Goal: Task Accomplishment & Management: Manage account settings

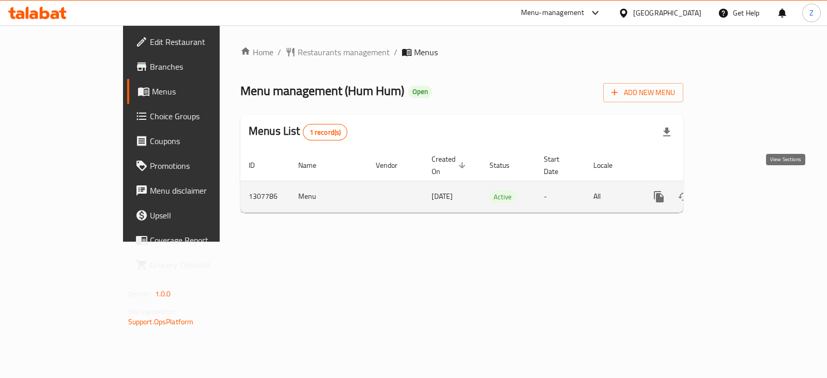
click at [746, 187] on link "enhanced table" at bounding box center [733, 196] width 25 height 25
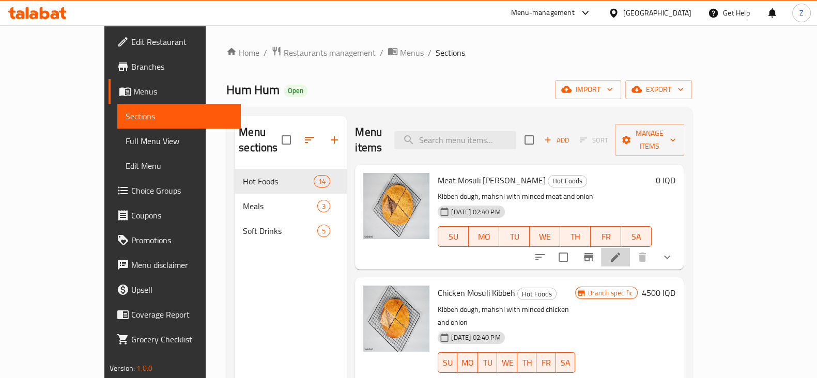
click at [630, 248] on li at bounding box center [615, 257] width 29 height 19
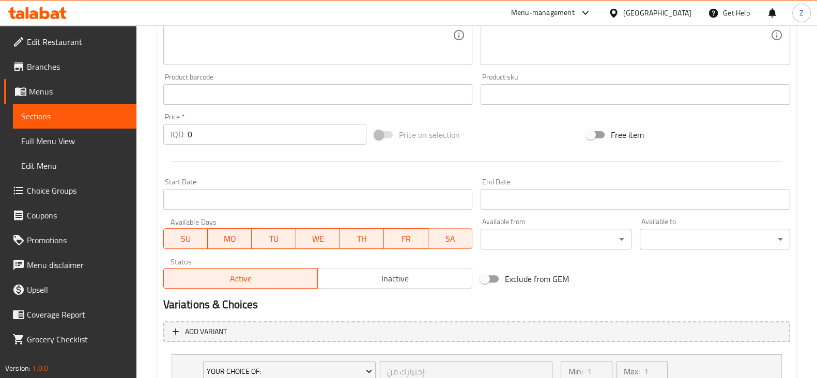
scroll to position [527, 0]
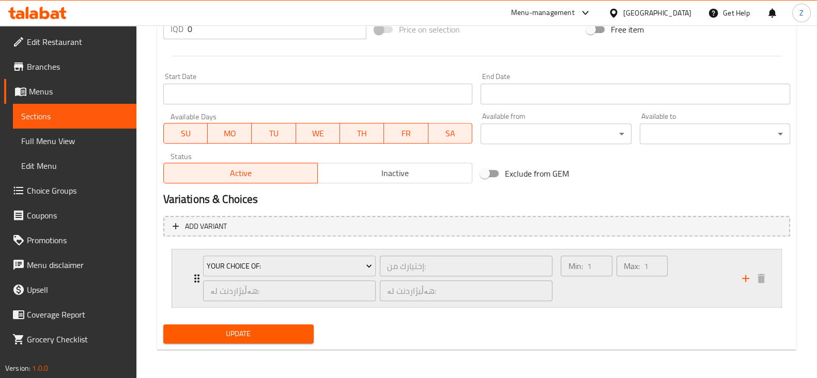
click at [197, 277] on div "Your Choice Of: إختيارك من: ​ هەڵبژاردنت لە: ​ هەڵبژاردنت لە: ​" at bounding box center [378, 279] width 362 height 58
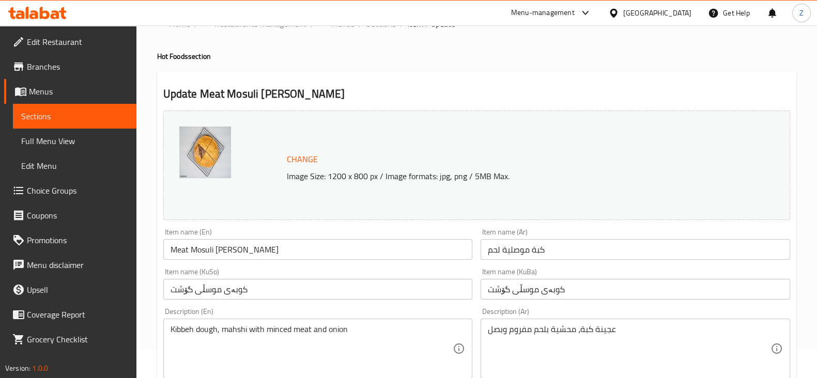
scroll to position [0, 0]
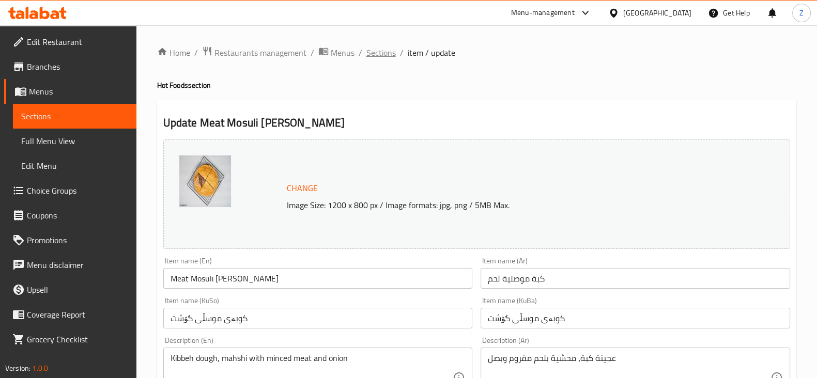
click at [383, 50] on span "Sections" at bounding box center [380, 53] width 29 height 12
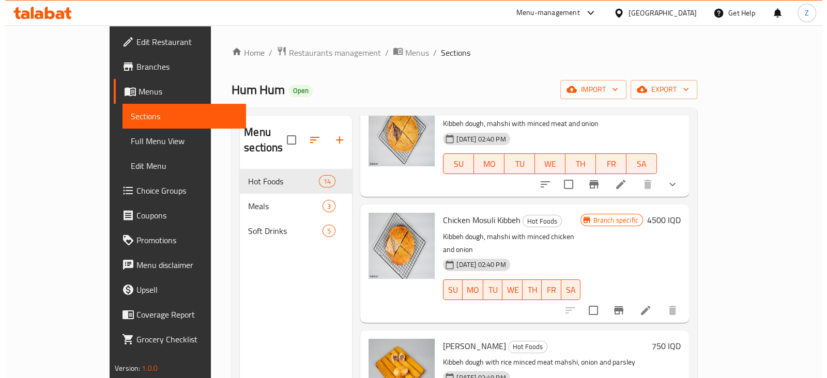
scroll to position [194, 0]
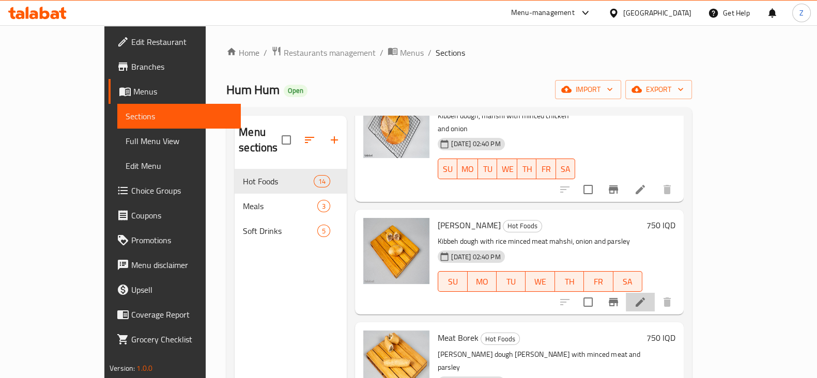
click at [655, 293] on li at bounding box center [640, 302] width 29 height 19
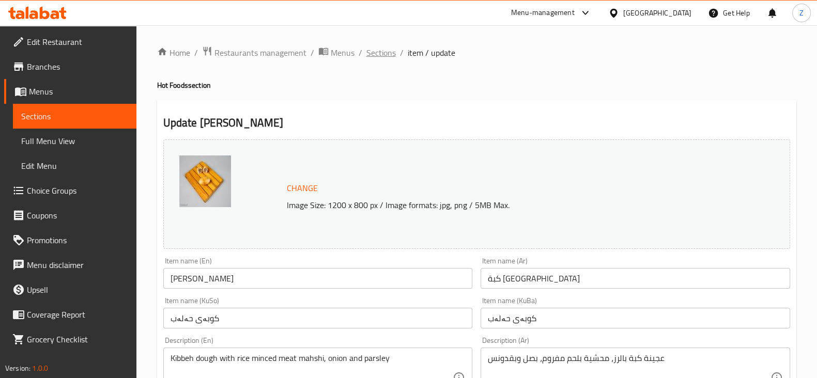
click at [388, 55] on span "Sections" at bounding box center [380, 53] width 29 height 12
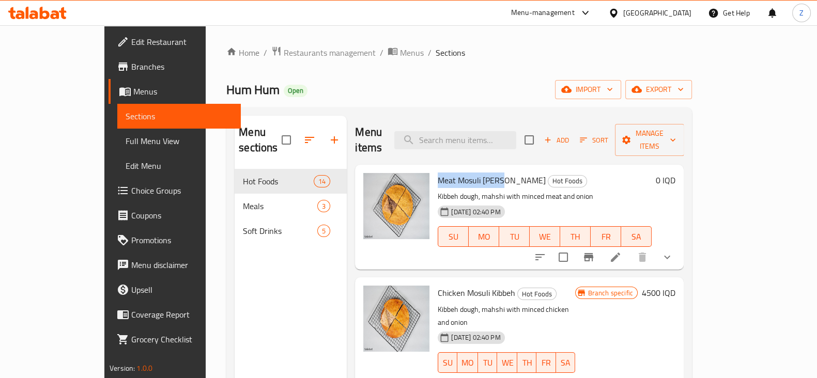
drag, startPoint x: 412, startPoint y: 163, endPoint x: 475, endPoint y: 167, distance: 63.2
click at [475, 173] on span "Meat Mosuli [PERSON_NAME]" at bounding box center [492, 181] width 108 height 16
copy span "Meat Mosuli [PERSON_NAME]"
click at [438, 285] on span "Chicken Mosuli Kibbeh" at bounding box center [477, 293] width 78 height 16
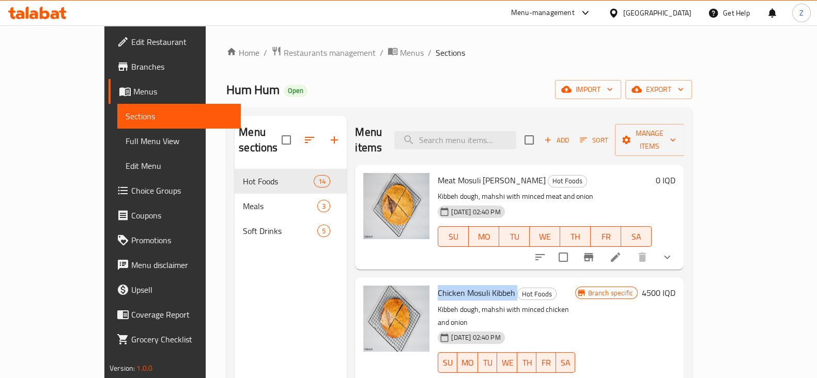
click at [438, 285] on span "Chicken Mosuli Kibbeh" at bounding box center [477, 293] width 78 height 16
copy h6 "Chicken Mosuli Kibbeh"
click at [622, 251] on icon at bounding box center [615, 257] width 12 height 12
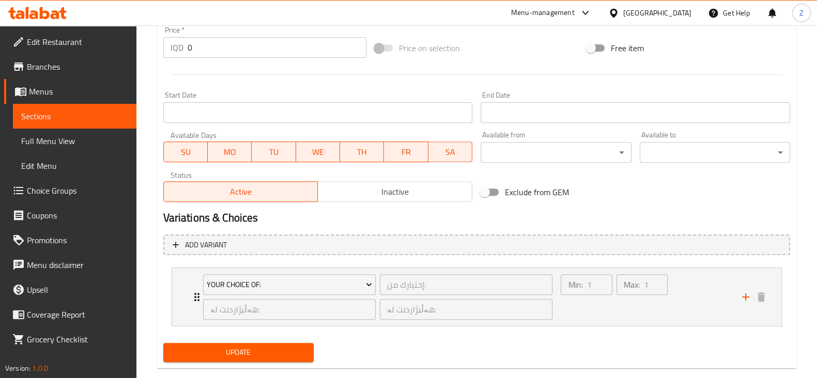
scroll to position [516, 0]
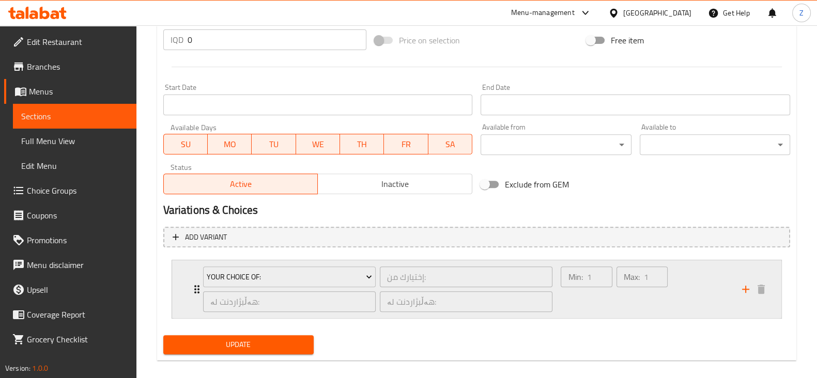
click at [191, 289] on icon "Expand" at bounding box center [197, 289] width 12 height 12
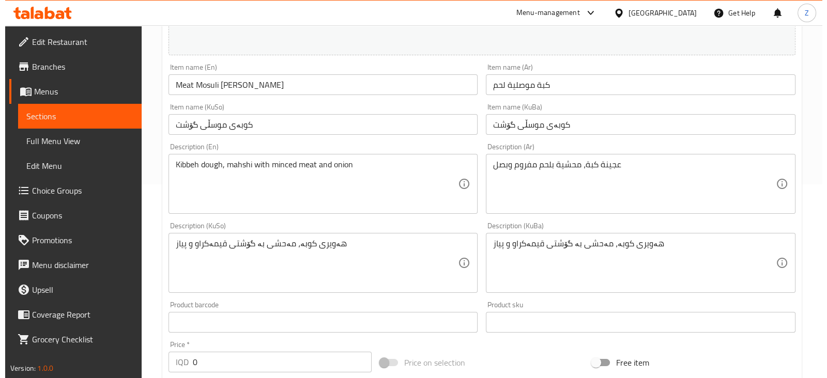
scroll to position [0, 0]
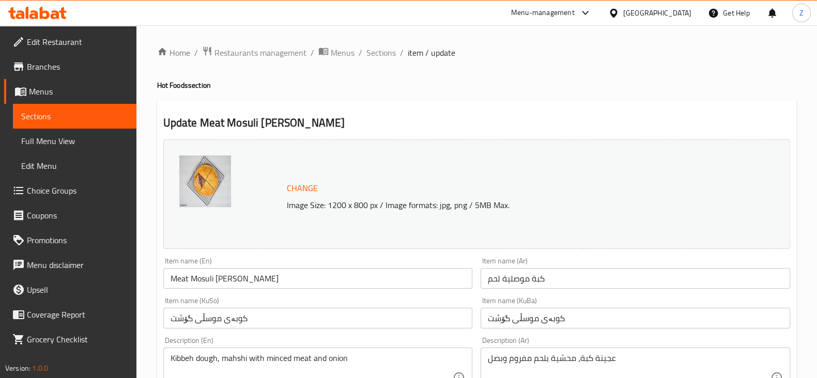
click at [388, 59] on span "Sections" at bounding box center [380, 53] width 29 height 12
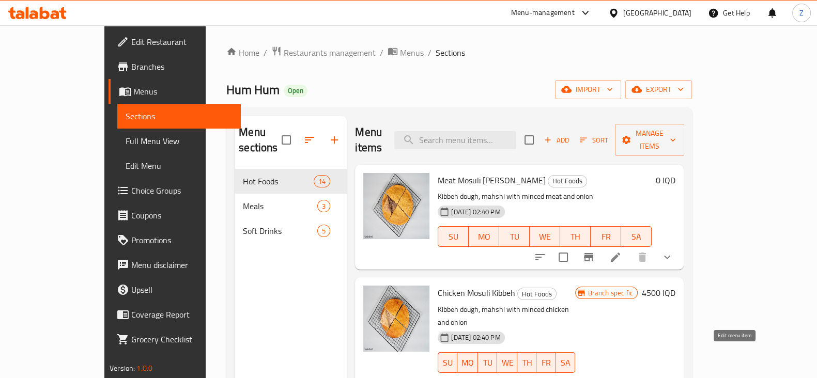
click at [647, 377] on icon at bounding box center [640, 383] width 12 height 12
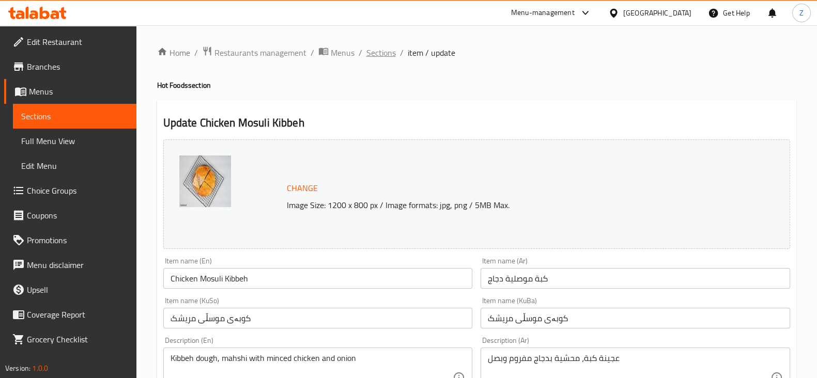
click at [380, 53] on span "Sections" at bounding box center [380, 53] width 29 height 12
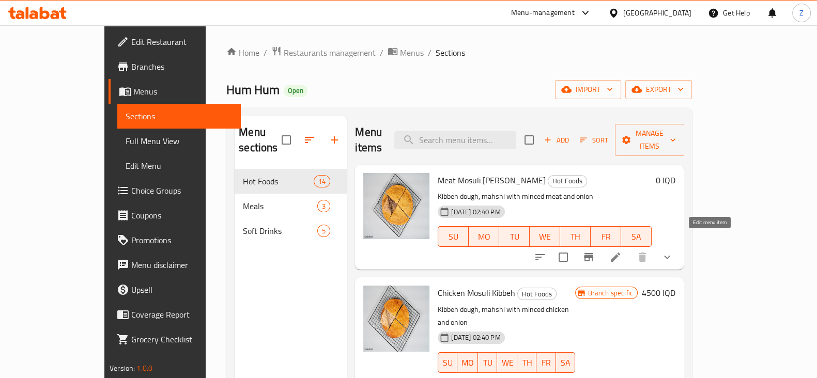
click at [622, 251] on icon at bounding box center [615, 257] width 12 height 12
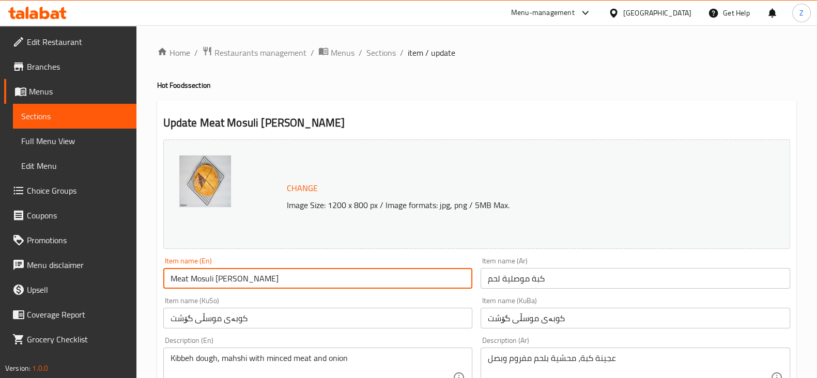
drag, startPoint x: 247, startPoint y: 283, endPoint x: 163, endPoint y: 287, distance: 83.3
click at [163, 287] on input "Meat Mosuli [PERSON_NAME]" at bounding box center [318, 278] width 310 height 21
click at [363, 253] on div "Item name (En) Meat Mosuli [PERSON_NAME] Item name (En)" at bounding box center [318, 273] width 318 height 40
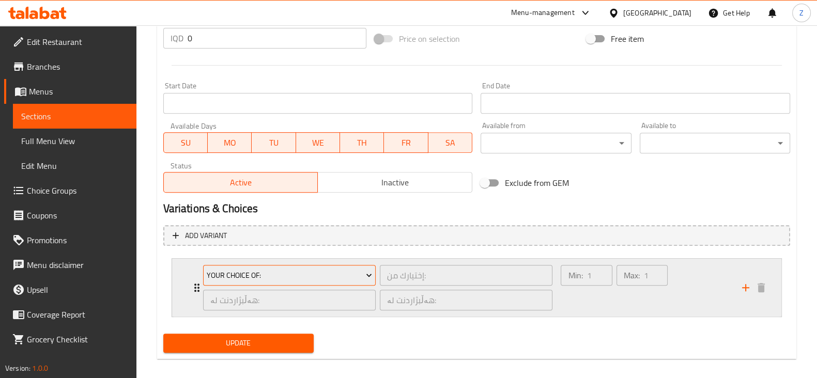
scroll to position [527, 0]
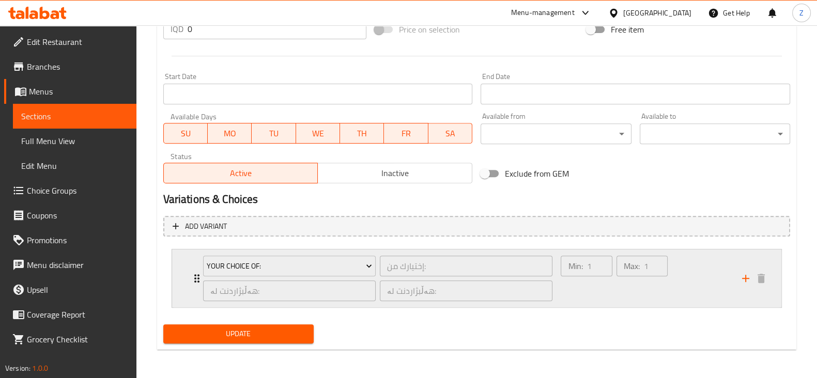
click at [201, 274] on div "Your Choice Of:" at bounding box center [289, 266] width 177 height 25
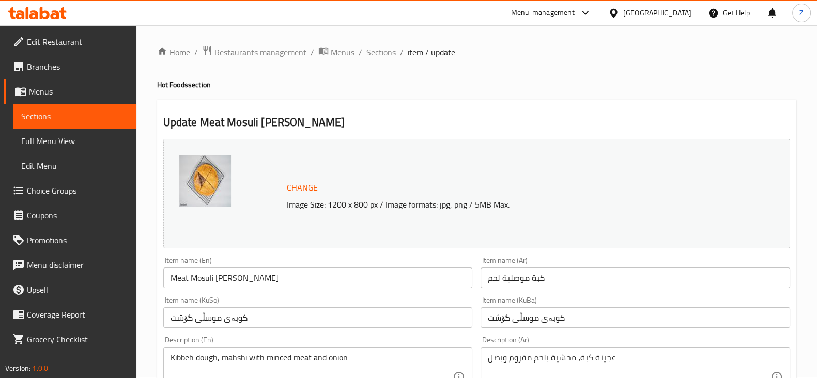
scroll to position [0, 0]
click at [271, 50] on span "Restaurants management" at bounding box center [260, 53] width 92 height 12
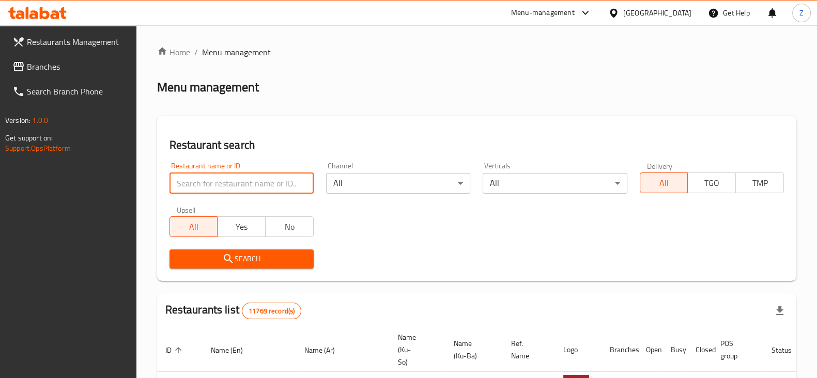
click at [256, 193] on input "search" at bounding box center [242, 183] width 144 height 21
type input "MI9"
click button "Search" at bounding box center [242, 259] width 144 height 19
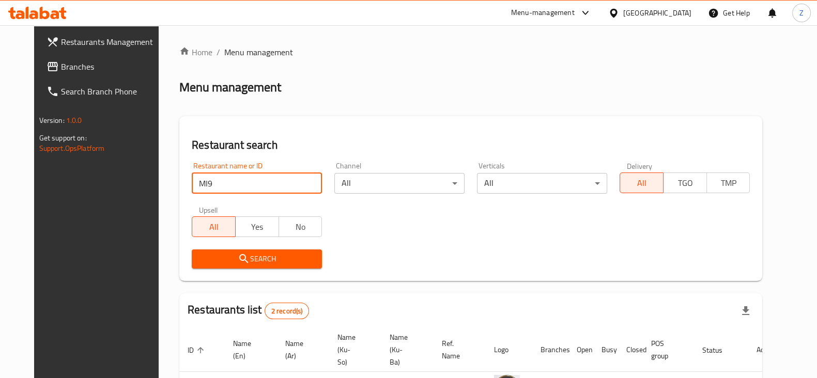
scroll to position [111, 0]
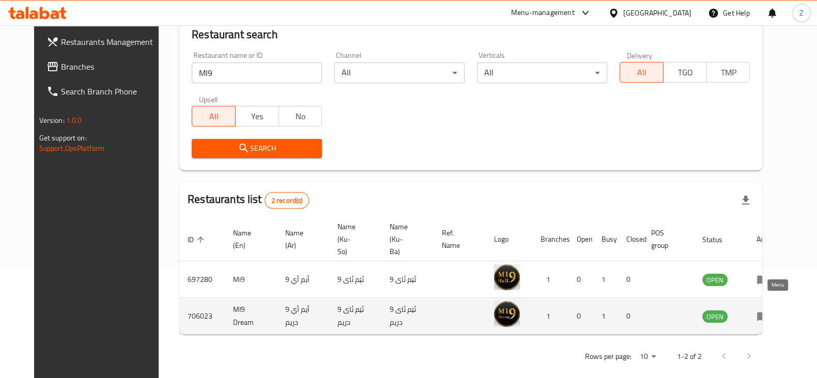
click at [767, 315] on icon "enhanced table" at bounding box center [765, 317] width 4 height 4
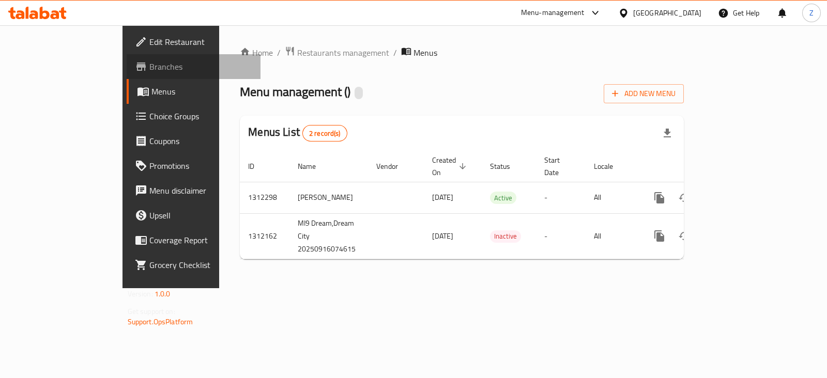
click at [149, 61] on span "Branches" at bounding box center [200, 66] width 103 height 12
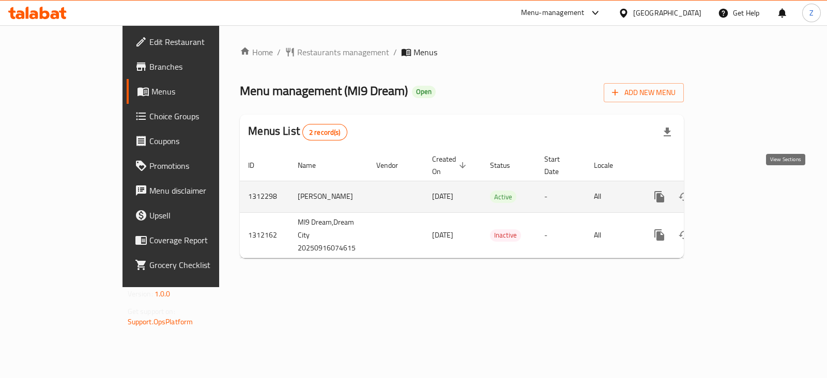
click at [739, 192] on icon "enhanced table" at bounding box center [733, 196] width 9 height 9
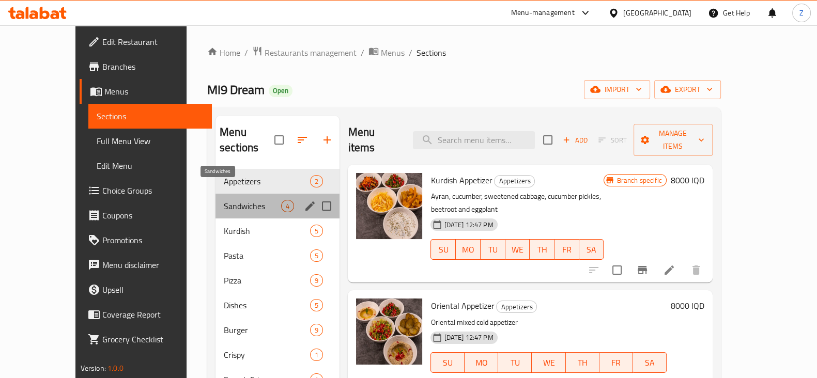
click at [224, 200] on span "Sandwiches" at bounding box center [252, 206] width 57 height 12
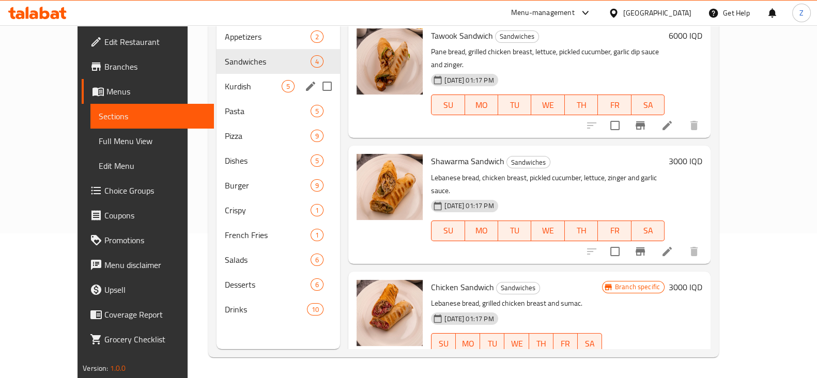
click at [225, 80] on span "Kurdish" at bounding box center [253, 86] width 57 height 12
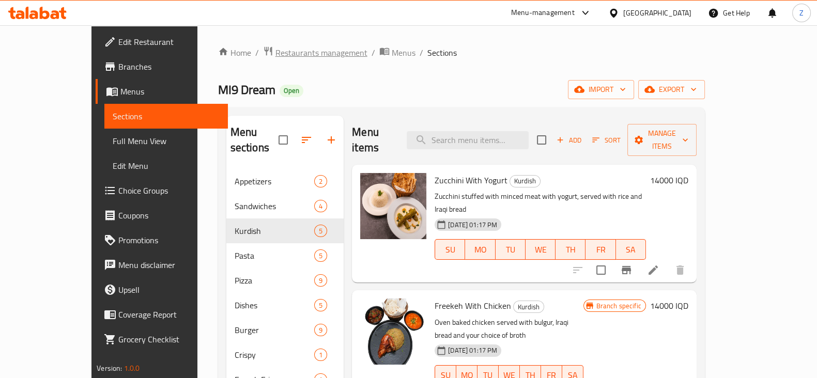
click at [275, 53] on span "Restaurants management" at bounding box center [321, 53] width 92 height 12
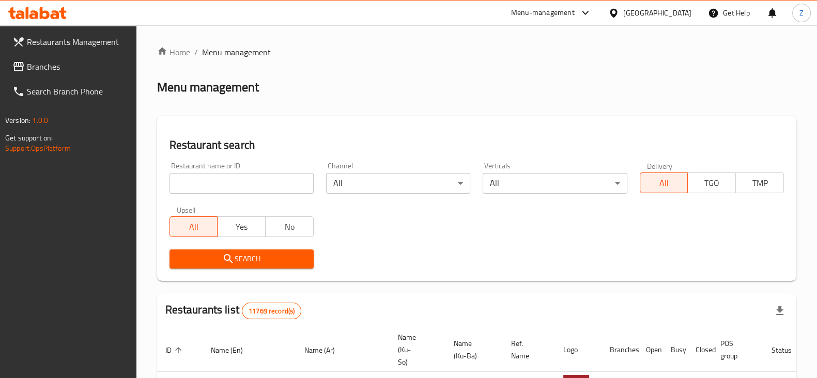
click at [264, 184] on div at bounding box center [408, 189] width 817 height 378
click at [264, 184] on input "search" at bounding box center [242, 183] width 144 height 21
type input "mi9"
click button "Search" at bounding box center [242, 259] width 144 height 19
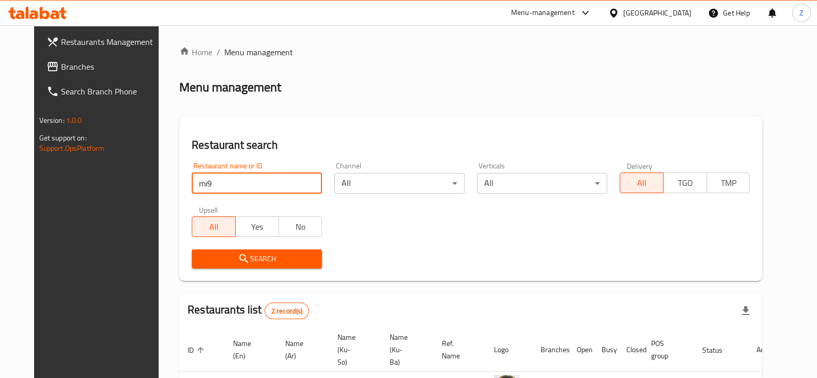
click at [259, 187] on input "mi9" at bounding box center [257, 183] width 130 height 21
click at [426, 256] on div "Search" at bounding box center [471, 259] width 571 height 32
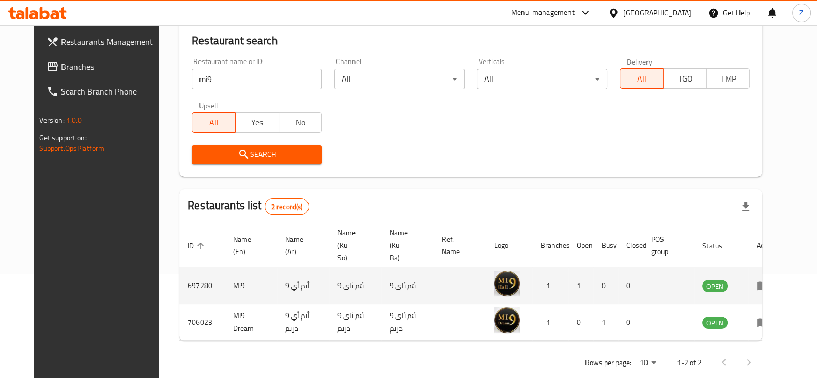
scroll to position [111, 0]
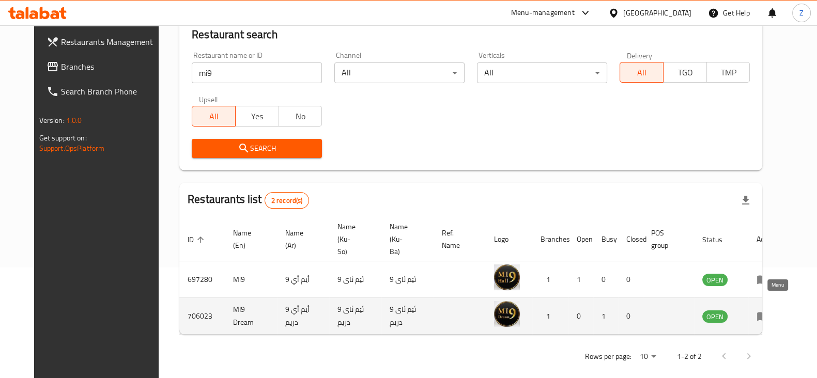
click at [769, 310] on icon "enhanced table" at bounding box center [763, 316] width 12 height 12
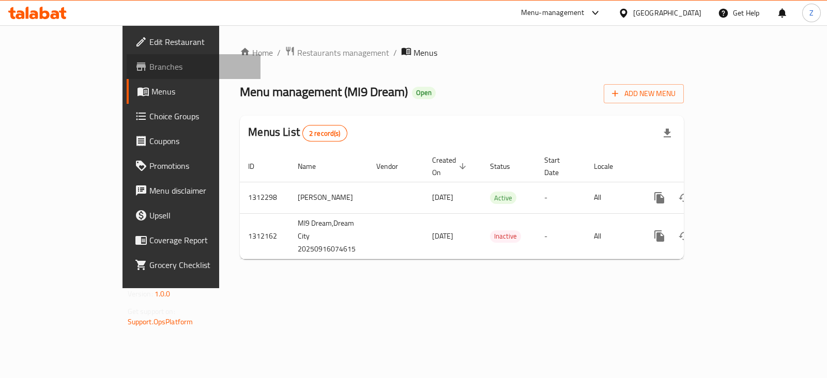
click at [149, 67] on span "Branches" at bounding box center [200, 66] width 103 height 12
